Goal: Download file/media

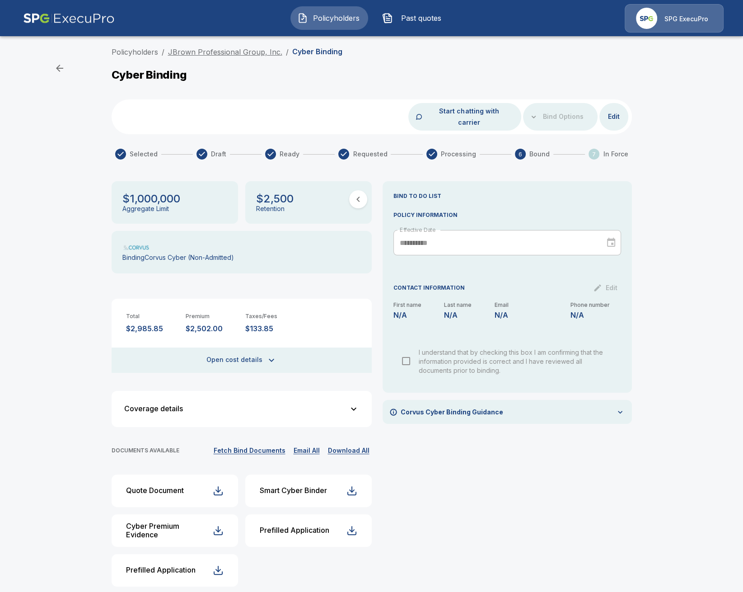
click at [249, 48] on link "JBrown Professional Group, Inc." at bounding box center [225, 51] width 114 height 9
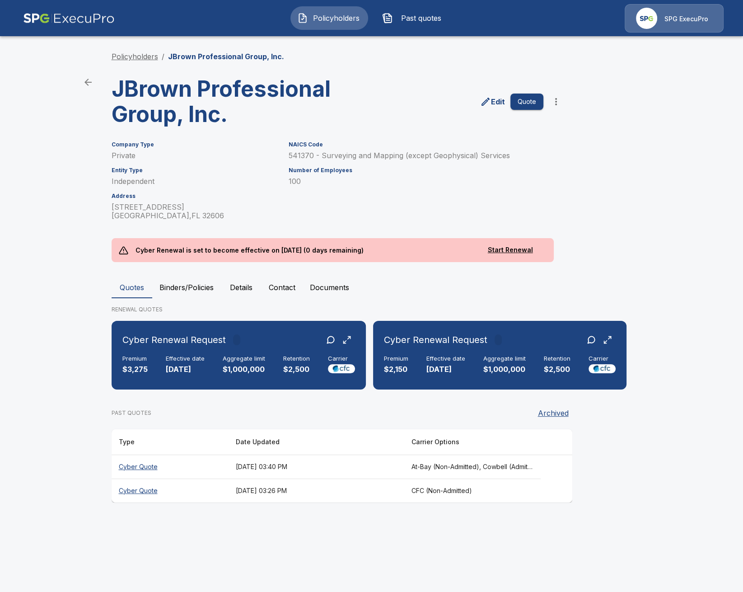
click at [135, 56] on link "Policyholders" at bounding box center [135, 56] width 47 height 9
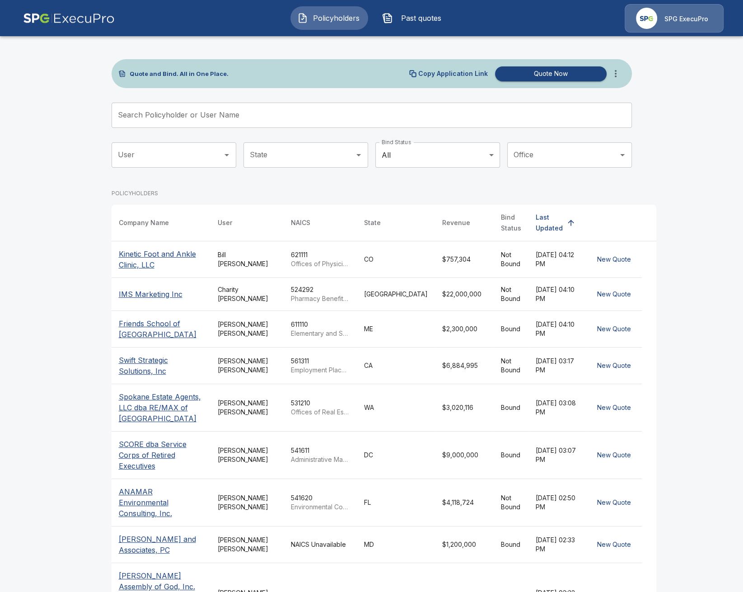
click at [237, 326] on div "Tricia Dietz" at bounding box center [247, 329] width 59 height 18
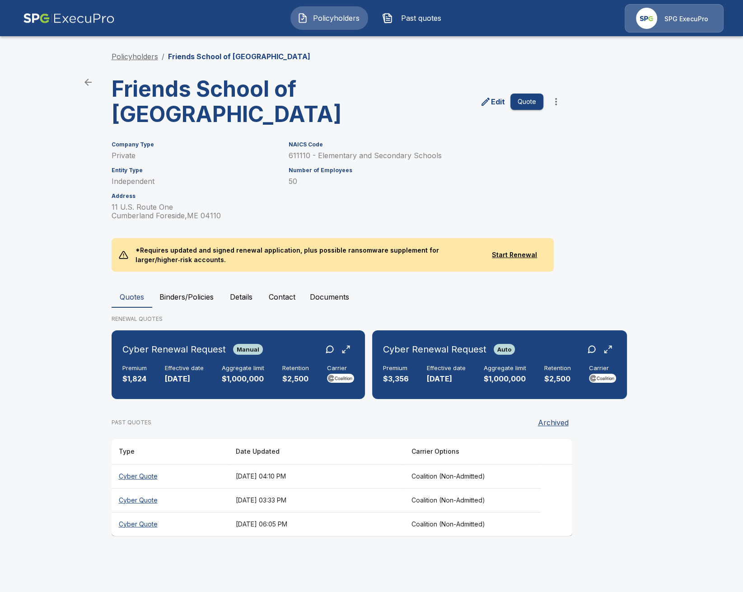
click at [136, 58] on link "Policyholders" at bounding box center [135, 56] width 47 height 9
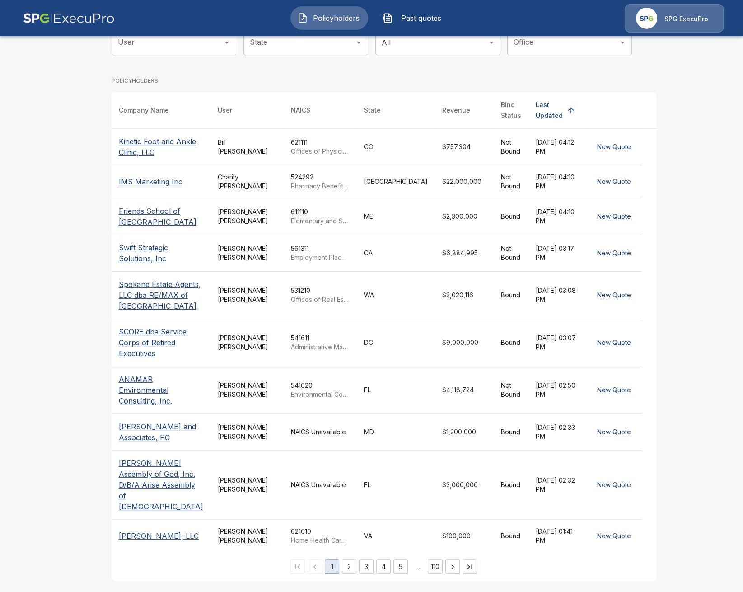
scroll to position [117, 0]
click at [435, 397] on td "$4,118,724" at bounding box center [464, 389] width 59 height 47
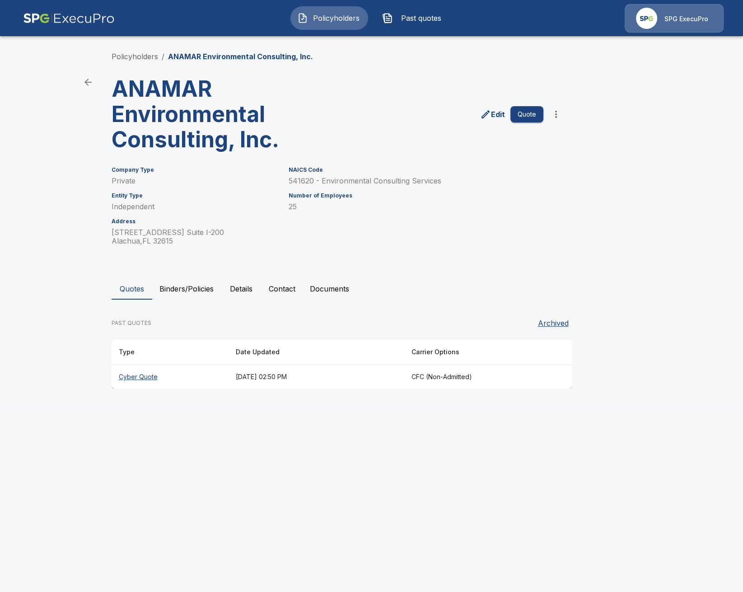
click at [147, 49] on div "Policyholders / ANAMAR Environmental Consulting, Inc. ANAMAR Environmental Cons…" at bounding box center [372, 220] width 542 height 372
click at [146, 52] on li "Policyholders" at bounding box center [135, 56] width 47 height 11
click at [142, 53] on link "Policyholders" at bounding box center [135, 56] width 47 height 9
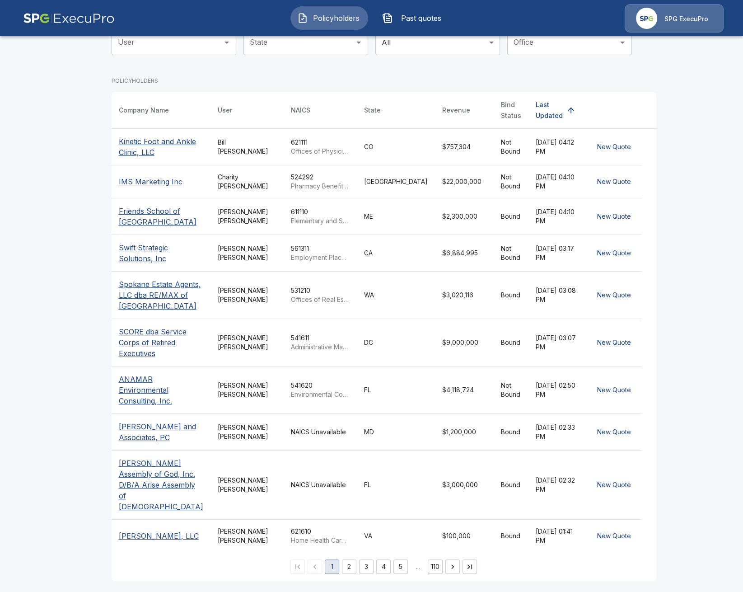
scroll to position [117, 0]
click at [376, 563] on button "4" at bounding box center [383, 566] width 14 height 14
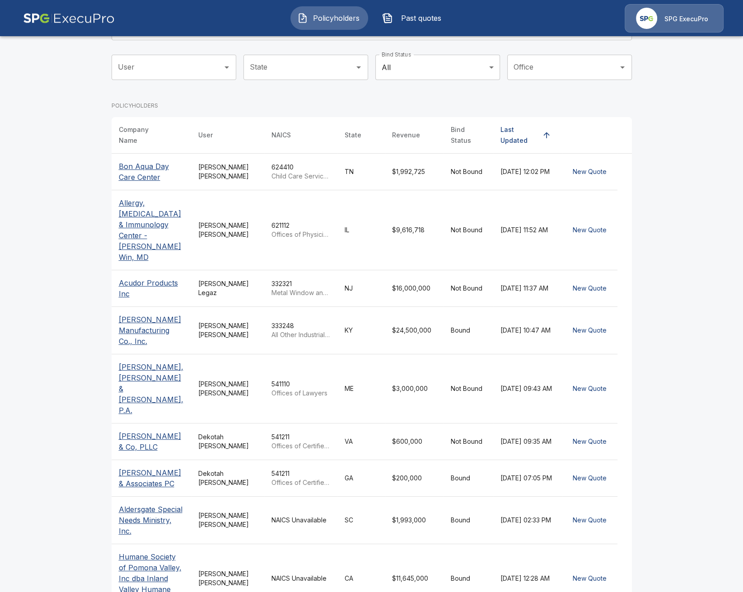
click at [304, 204] on td "621112 Offices of Physicians, Mental Health Specialists" at bounding box center [300, 230] width 73 height 80
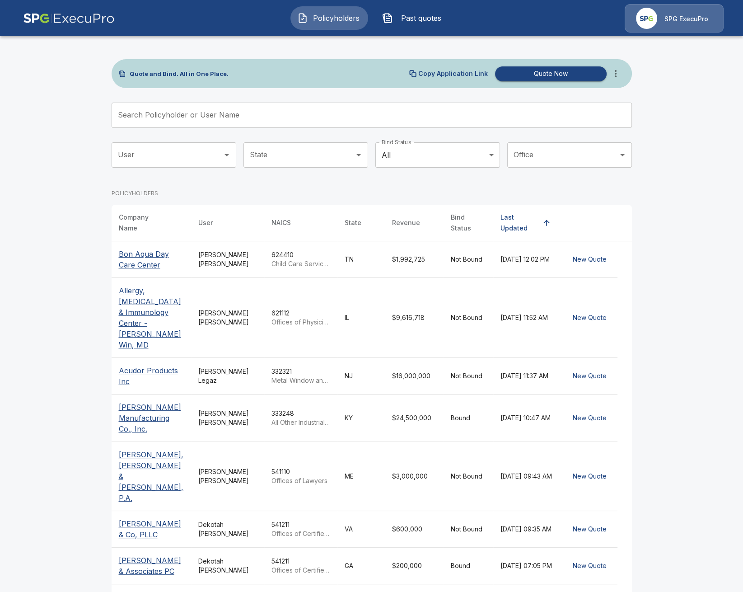
click at [260, 111] on input "Search Policyholder or User Name" at bounding box center [367, 115] width 511 height 25
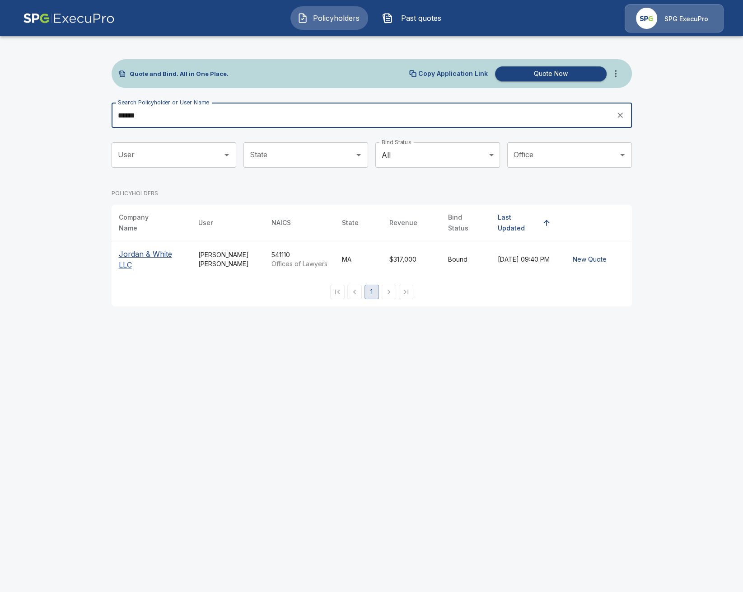
type input "******"
click at [147, 249] on p "Jordan & White LLC" at bounding box center [151, 260] width 65 height 22
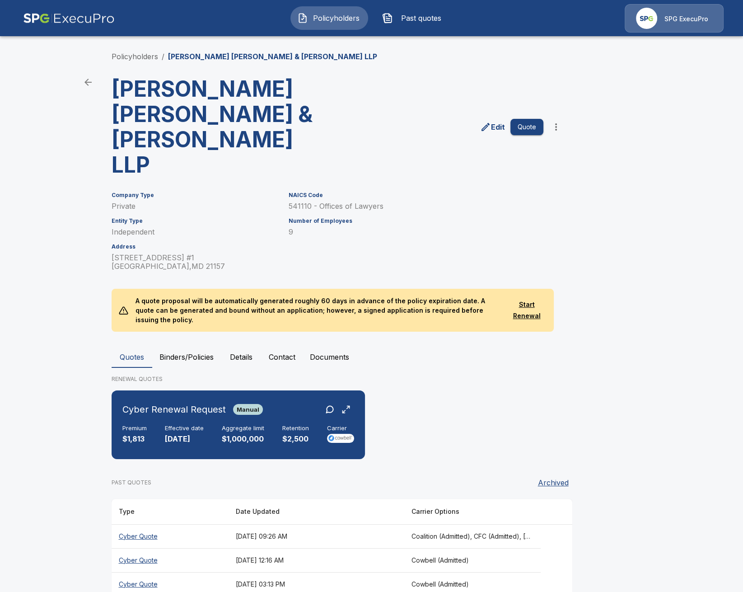
click at [328, 548] on th "[DATE] 12:16 AM" at bounding box center [317, 560] width 176 height 24
click at [242, 572] on th "[DATE] 03:13 PM" at bounding box center [317, 584] width 176 height 24
click at [62, 424] on main "Policyholders / Dulany Leahy Curtis & Brophy LLP Dulany Leahy Curtis & Brophy L…" at bounding box center [371, 318] width 743 height 637
click at [43, 301] on main "Policyholders / Dulany Leahy Curtis & Brophy LLP Dulany Leahy Curtis & Brophy L…" at bounding box center [371, 318] width 743 height 637
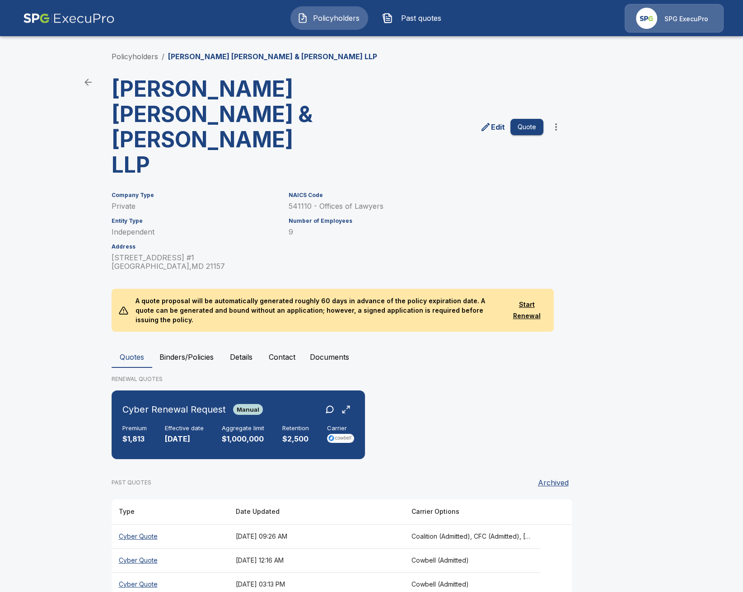
click at [85, 201] on main "Policyholders / Dulany Leahy Curtis & Brophy LLP Dulany Leahy Curtis & Brophy L…" at bounding box center [371, 318] width 743 height 637
click at [252, 394] on div "Cyber Renewal Request Manual Premium $1,813 Effective date [DATE] Aggregate lim…" at bounding box center [238, 424] width 246 height 61
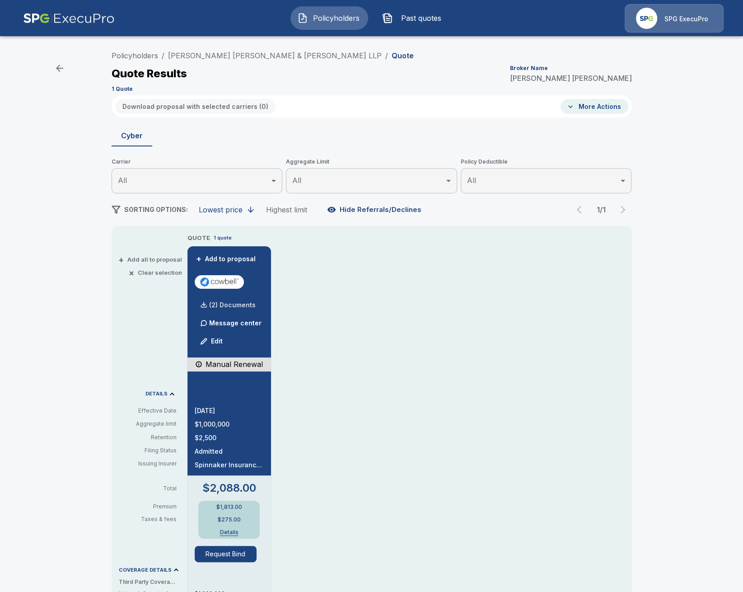
click at [234, 310] on div "(2) Documents" at bounding box center [225, 305] width 61 height 18
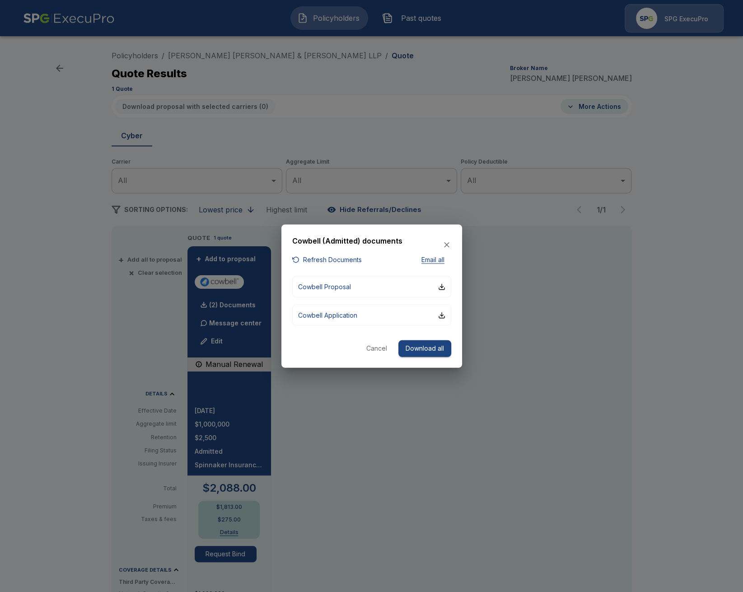
click at [323, 260] on button "Refresh Documents" at bounding box center [327, 259] width 70 height 11
click at [355, 291] on button "Cowbell Proposal" at bounding box center [371, 286] width 159 height 21
click at [406, 451] on div at bounding box center [371, 296] width 743 height 592
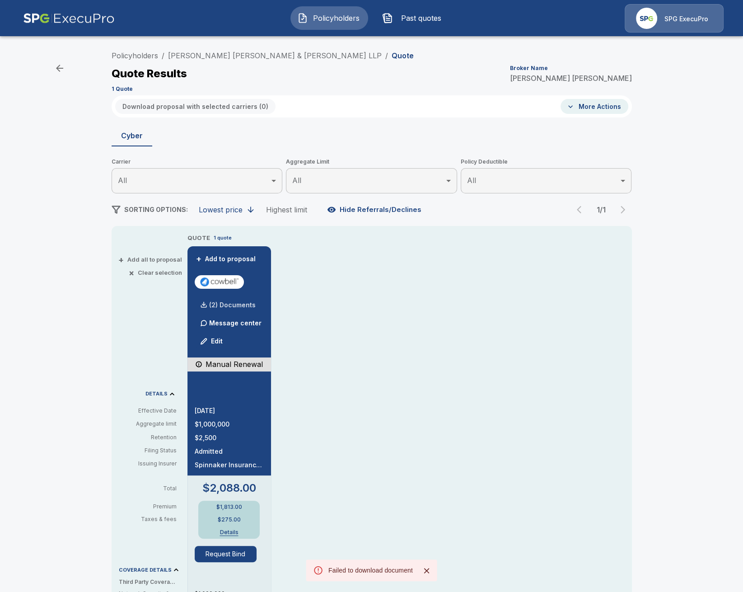
click at [239, 305] on p "(2) Documents" at bounding box center [232, 305] width 47 height 6
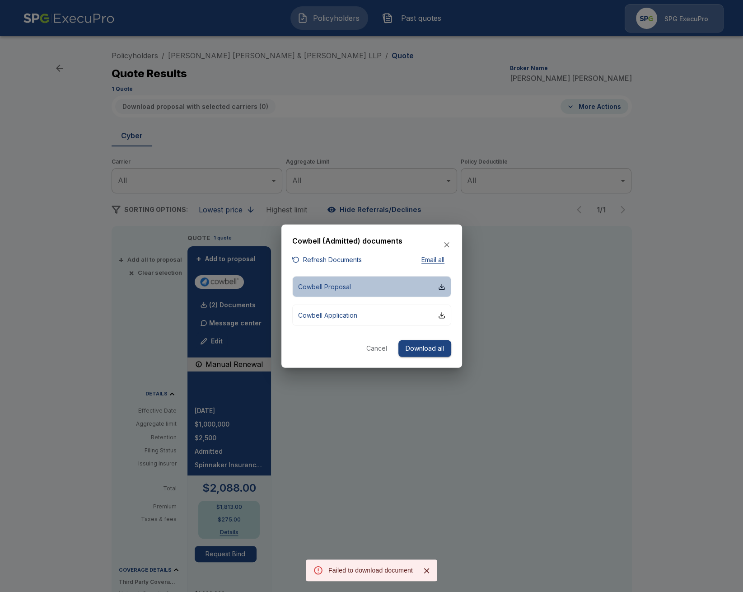
click at [325, 291] on p "Cowbell Proposal" at bounding box center [324, 286] width 53 height 9
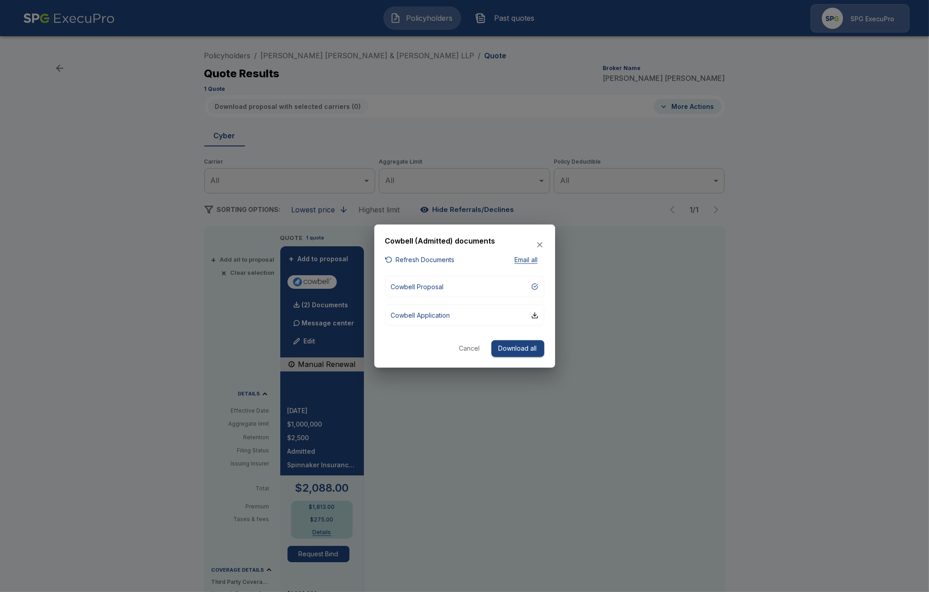
click at [146, 333] on div at bounding box center [464, 296] width 929 height 592
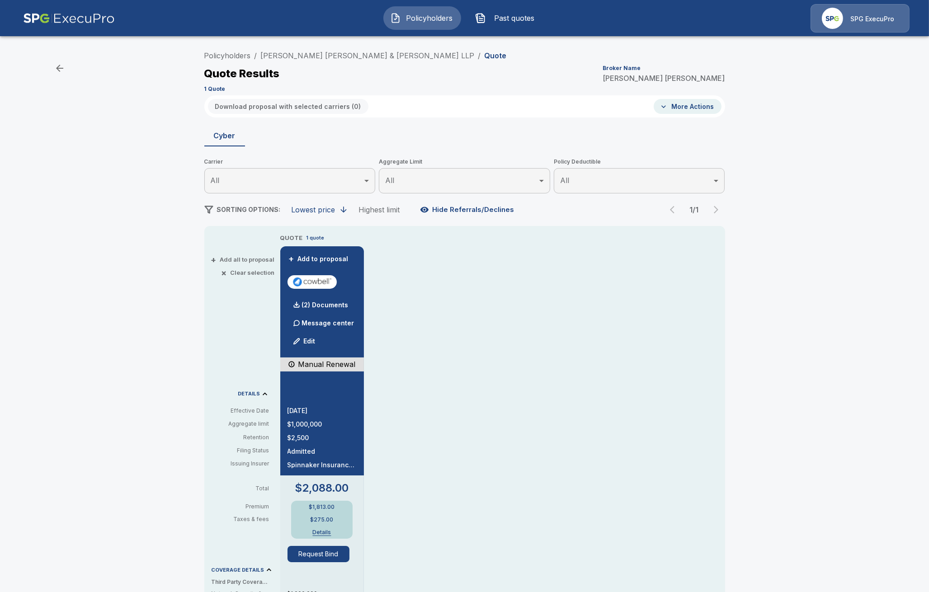
click at [328, 61] on li "Dulany Leahy Curtis & Brophy LLP" at bounding box center [368, 55] width 214 height 11
click at [330, 56] on link "Dulany Leahy Curtis & Brophy LLP" at bounding box center [368, 55] width 214 height 9
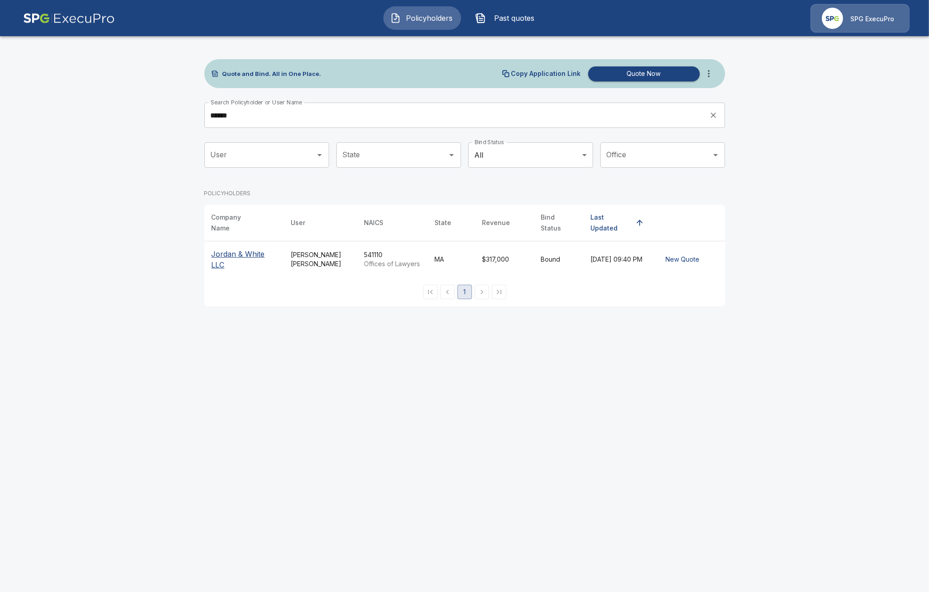
click at [85, 7] on img at bounding box center [69, 18] width 92 height 28
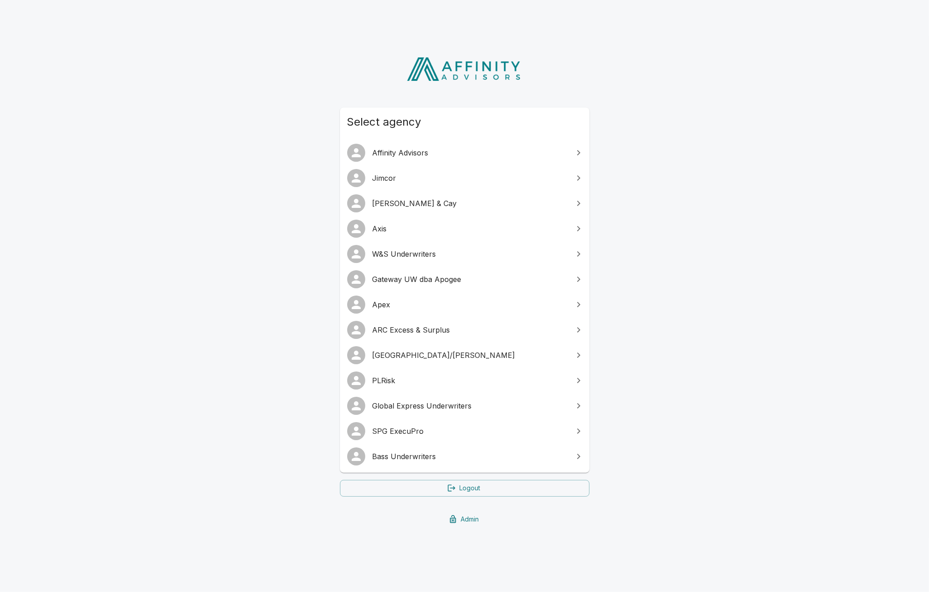
click at [427, 187] on link "Jimcor" at bounding box center [464, 177] width 249 height 25
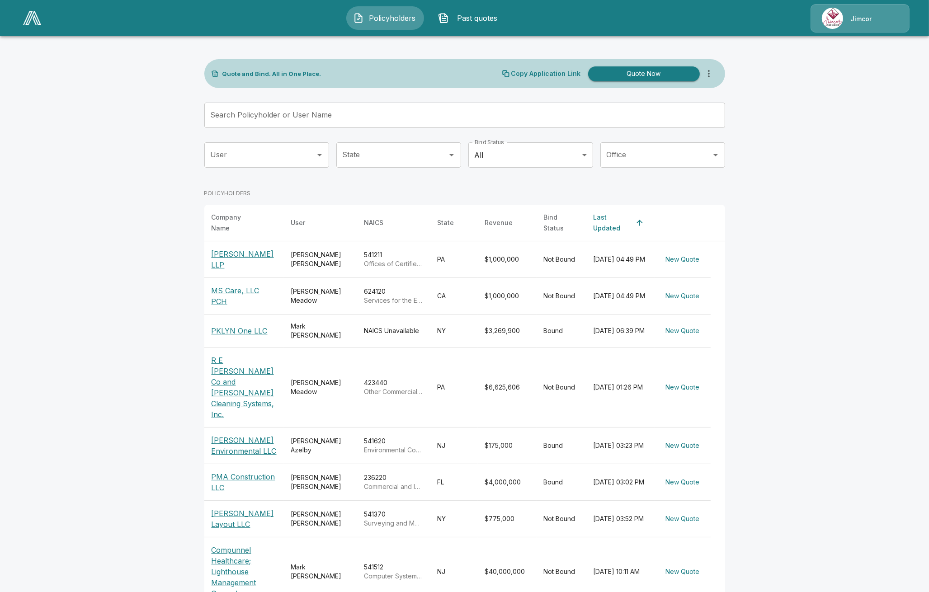
click at [390, 120] on input "Search Policyholder or User Name" at bounding box center [459, 115] width 511 height 25
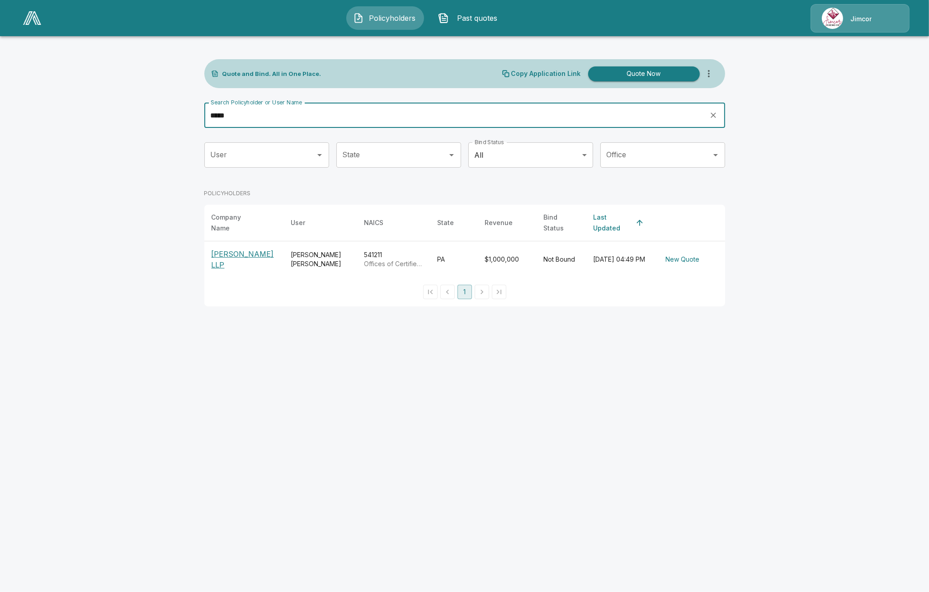
type input "*****"
click at [252, 254] on p "[PERSON_NAME] LLP" at bounding box center [243, 260] width 65 height 22
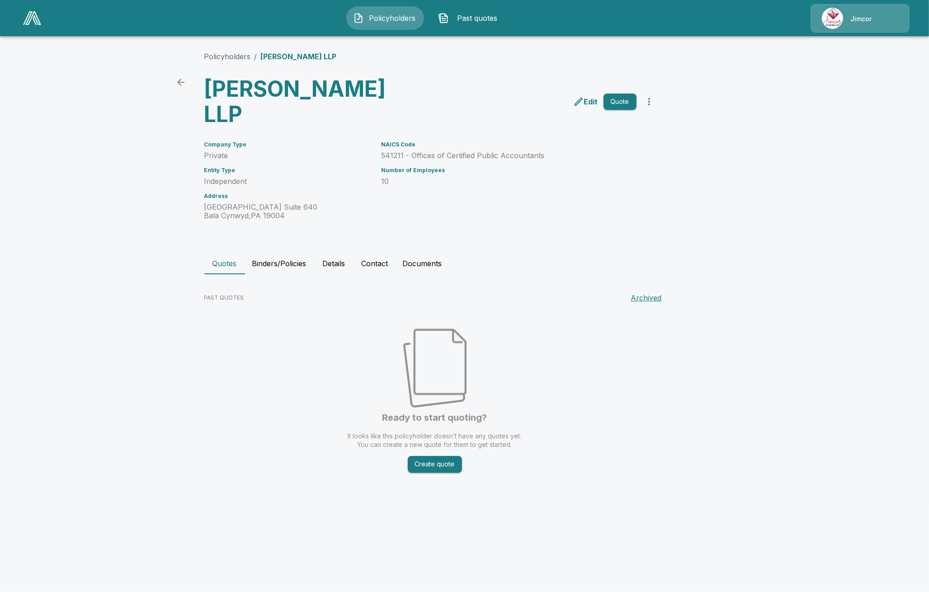
click at [318, 253] on button "Details" at bounding box center [334, 264] width 41 height 22
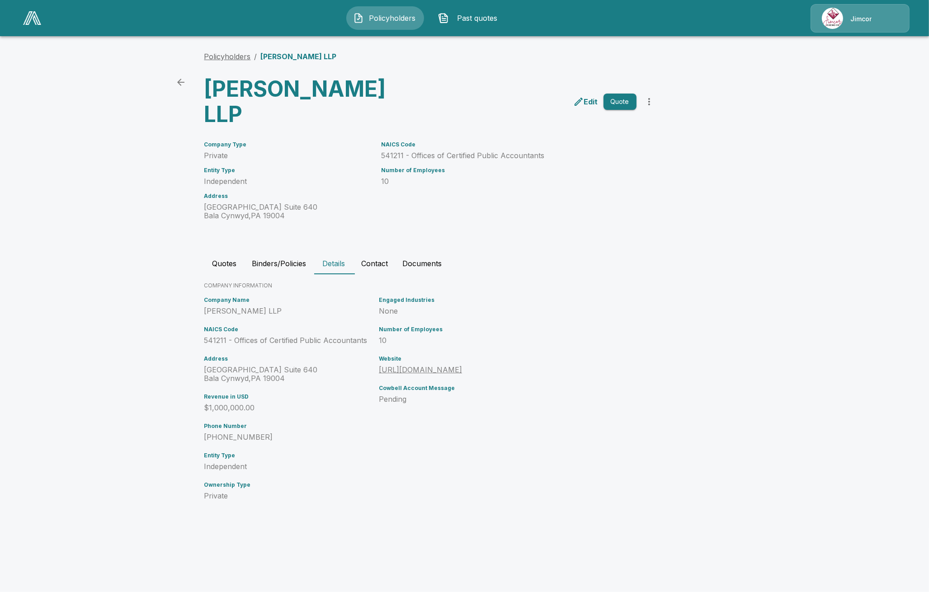
click at [238, 53] on link "Policyholders" at bounding box center [227, 56] width 47 height 9
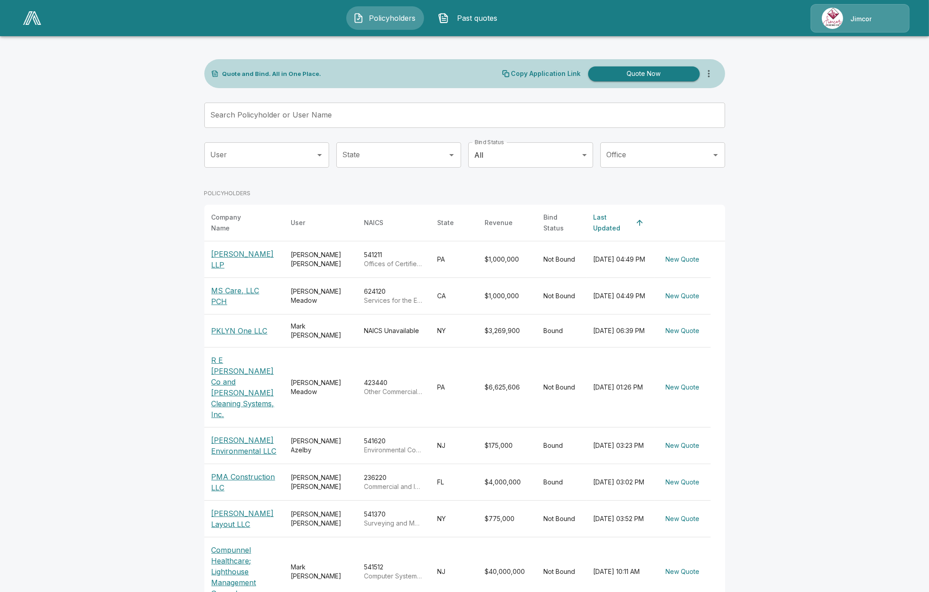
click at [33, 8] on div "Policyholders Past quotes Jimcor" at bounding box center [464, 18] width 911 height 29
click at [28, 17] on img at bounding box center [32, 18] width 18 height 14
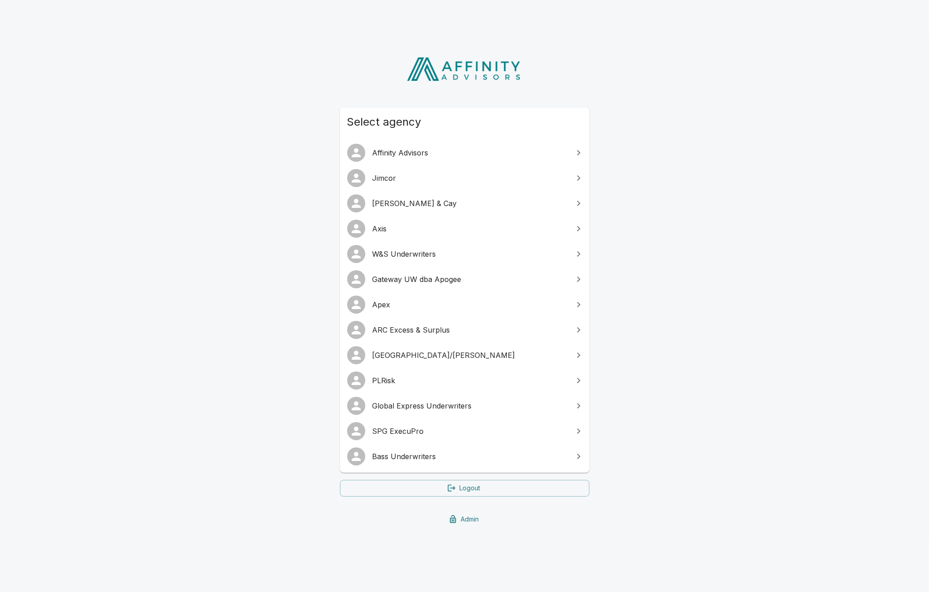
click at [488, 428] on span "SPG ExecuPro" at bounding box center [469, 431] width 195 height 11
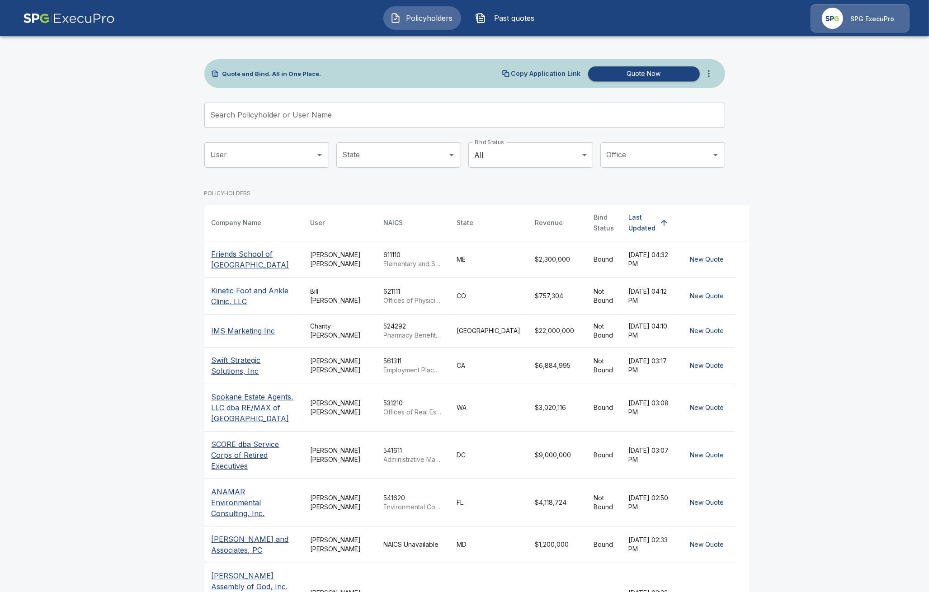
click at [359, 104] on input "Search Policyholder or User Name" at bounding box center [459, 115] width 511 height 25
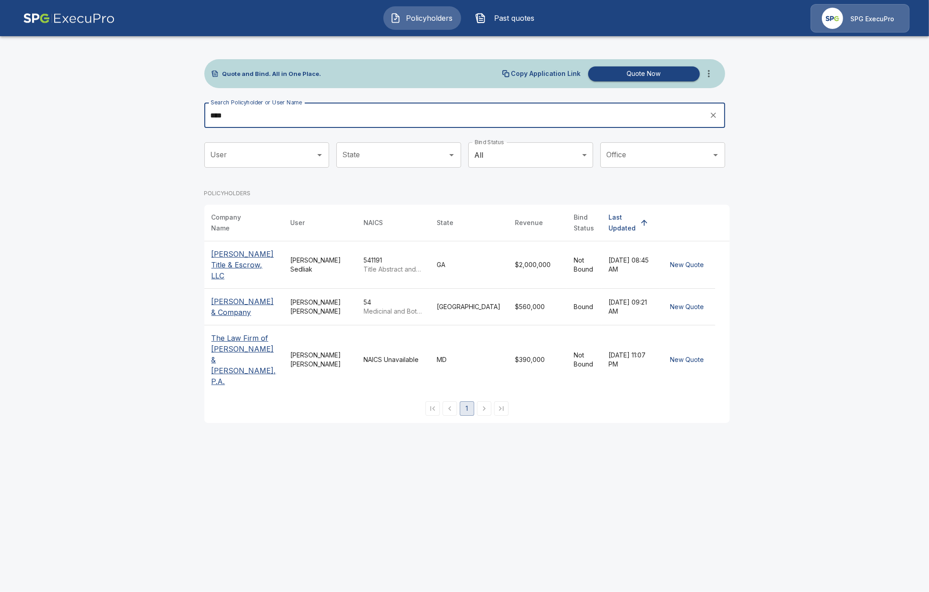
type input "****"
click at [226, 302] on th "Crowley & Company" at bounding box center [243, 307] width 79 height 37
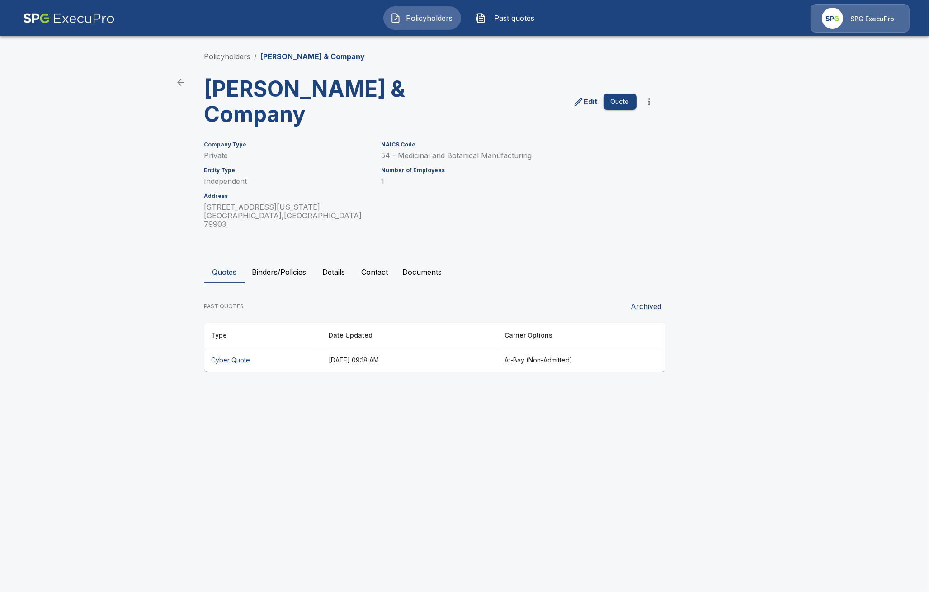
click at [259, 261] on button "Binders/Policies" at bounding box center [279, 272] width 69 height 22
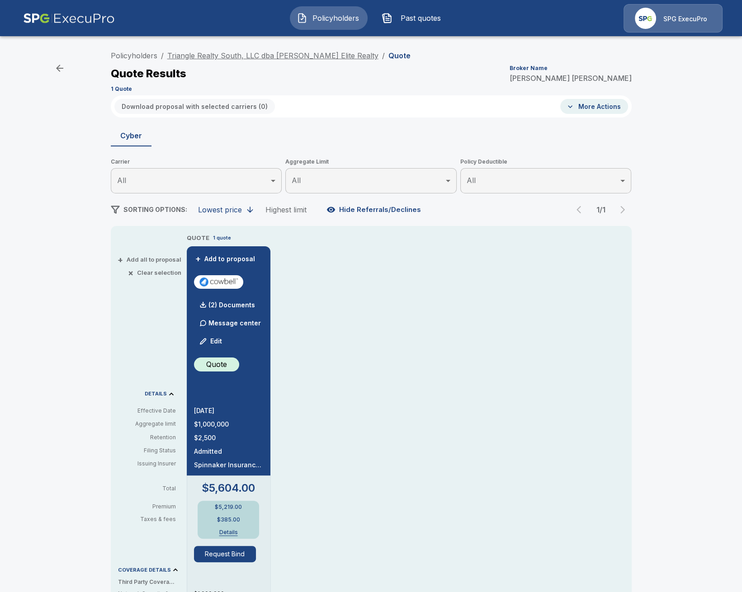
click at [270, 57] on link "Triangle Realty South, LLC dba [PERSON_NAME] Elite Realty" at bounding box center [272, 55] width 211 height 9
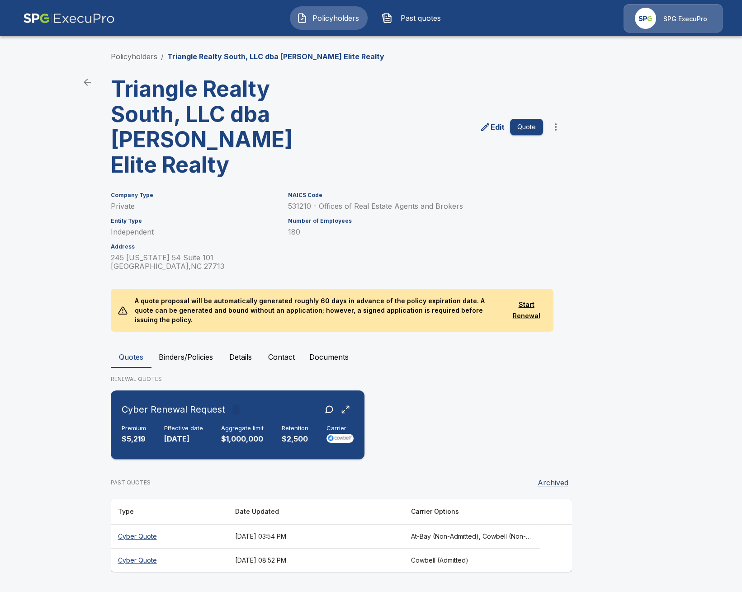
click at [207, 425] on div "Premium $5,219 Effective date [DATE] Aggregate limit $1,000,000 Retention $2,50…" at bounding box center [238, 435] width 232 height 20
click at [85, 505] on main "Policyholders / Triangle Realty South, LLC dba [PERSON_NAME] Elite Realty Trian…" at bounding box center [371, 294] width 742 height 589
click at [508, 77] on div "Edit Quote" at bounding box center [449, 123] width 230 height 108
click at [251, 407] on div "Cyber Renewal Request" at bounding box center [238, 409] width 232 height 16
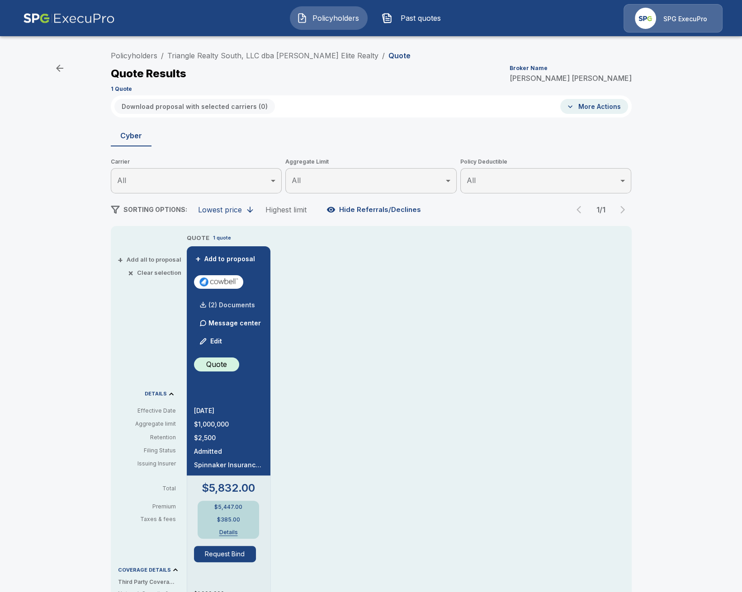
click at [221, 301] on div "(2) Documents" at bounding box center [224, 305] width 61 height 18
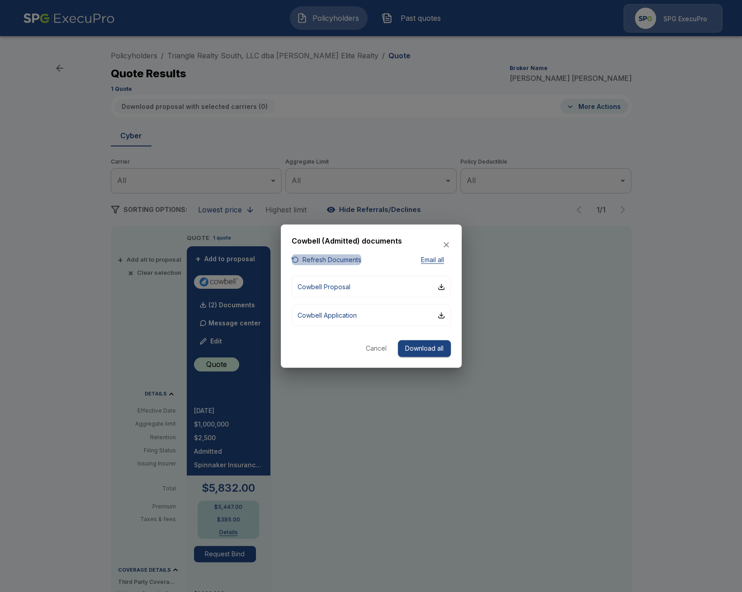
click at [301, 258] on button "Refresh Documents" at bounding box center [326, 259] width 70 height 11
click at [562, 370] on div at bounding box center [371, 296] width 742 height 592
click at [365, 317] on button "Cowbell Application" at bounding box center [370, 315] width 159 height 21
click at [487, 339] on div at bounding box center [371, 296] width 742 height 592
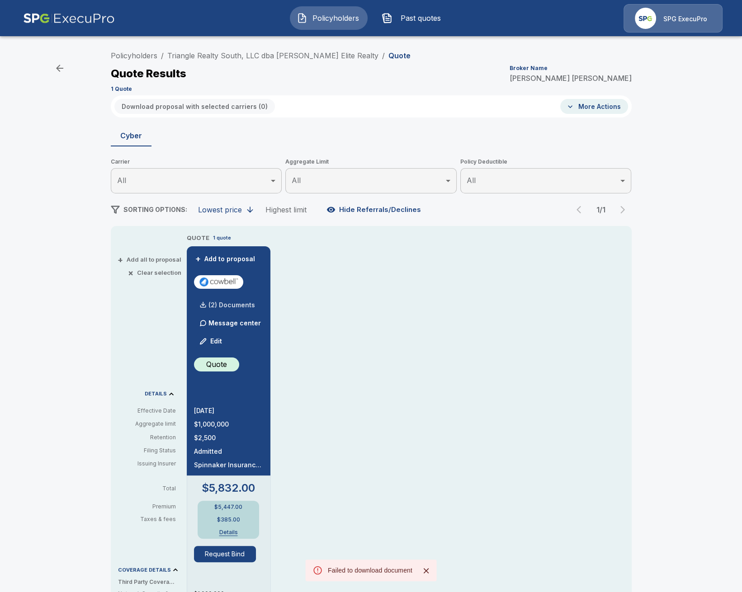
click at [234, 299] on div "(2) Documents" at bounding box center [224, 305] width 61 height 18
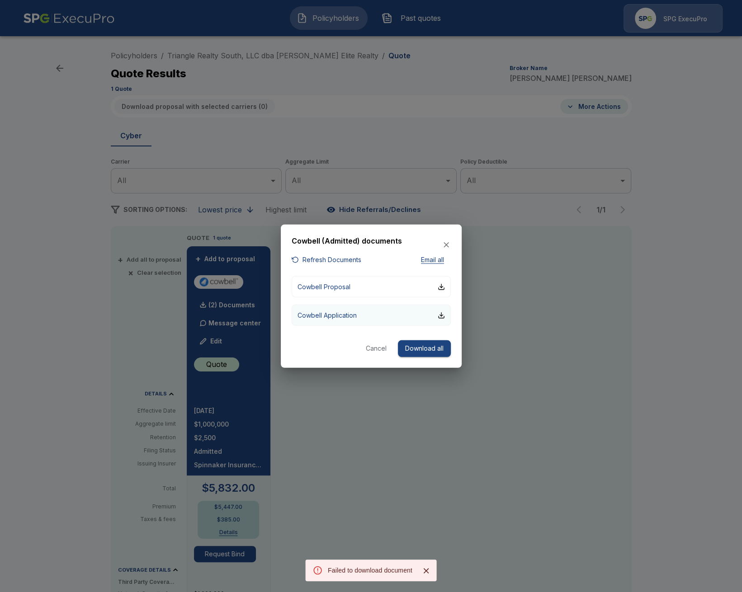
click at [341, 314] on p "Cowbell Application" at bounding box center [326, 314] width 59 height 9
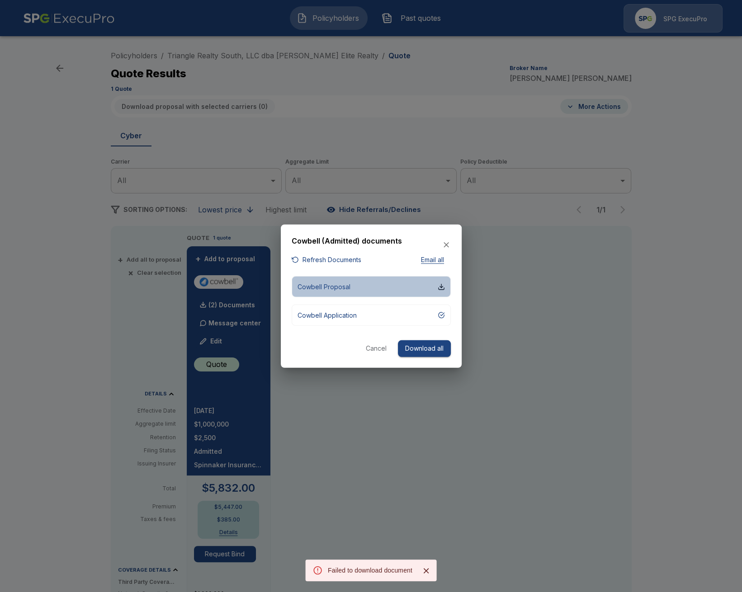
click at [335, 291] on p "Cowbell Proposal" at bounding box center [323, 286] width 53 height 9
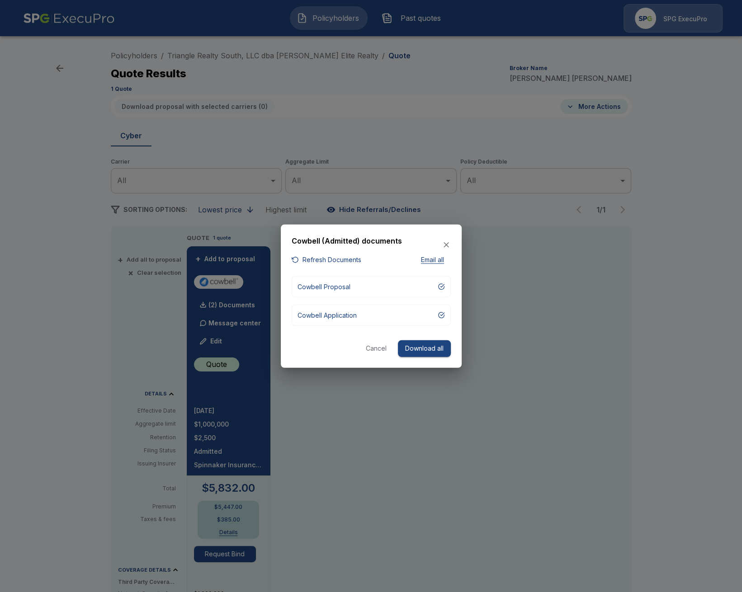
click at [42, 485] on div at bounding box center [371, 296] width 742 height 592
